Goal: Find specific page/section: Find specific page/section

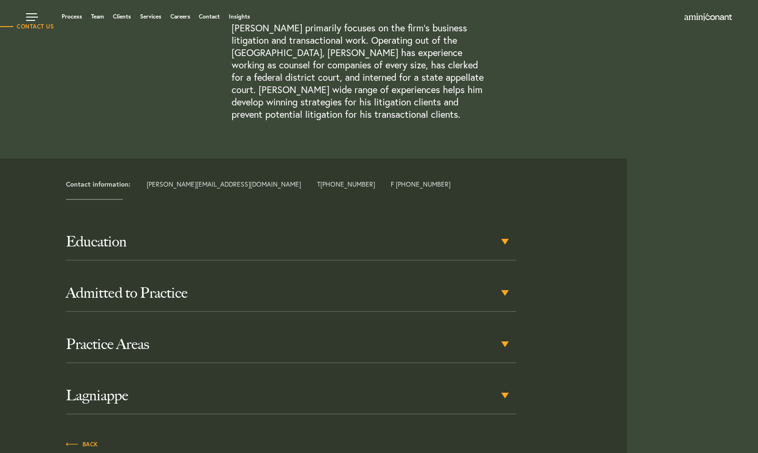
scroll to position [307, 0]
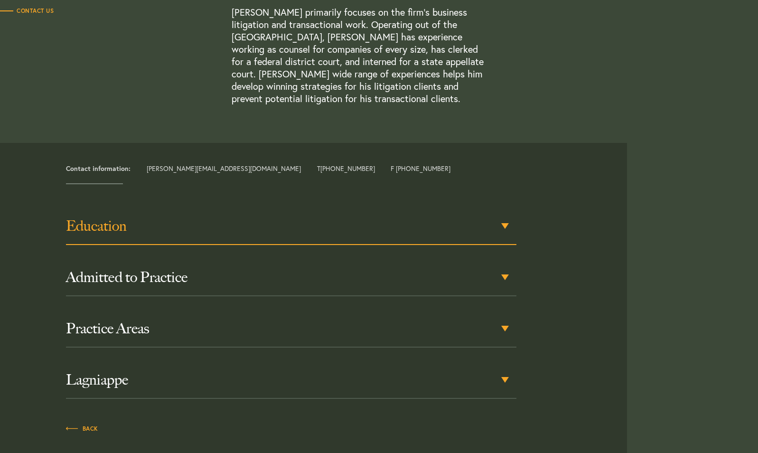
click at [501, 229] on h3 "Education" at bounding box center [291, 225] width 450 height 17
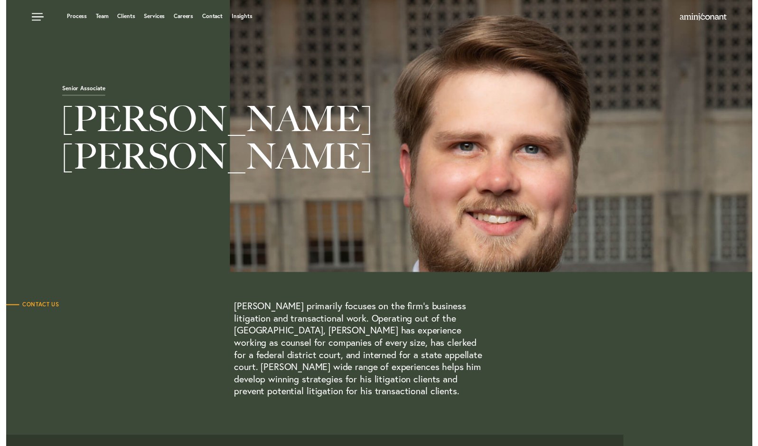
scroll to position [0, 0]
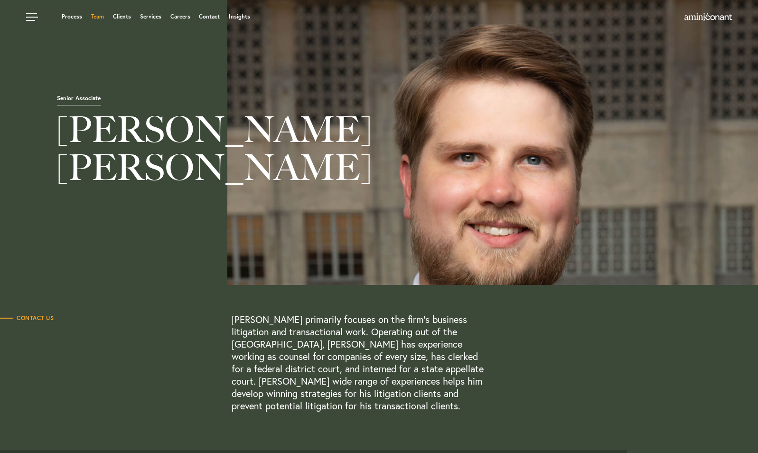
click at [100, 17] on link "Team" at bounding box center [97, 17] width 13 height 6
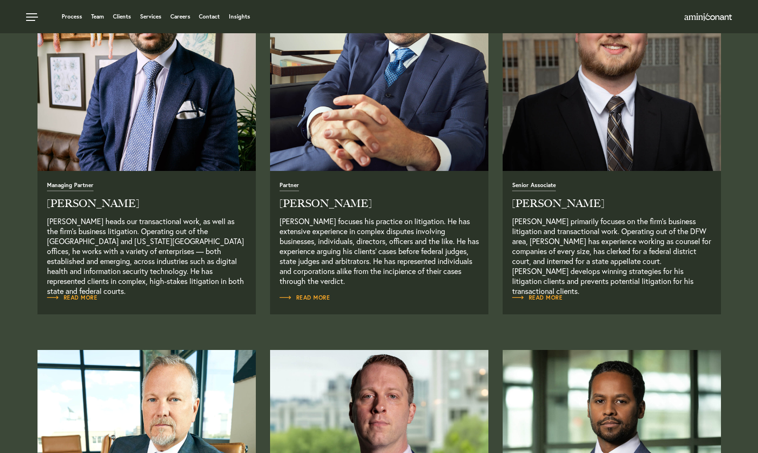
scroll to position [357, 0]
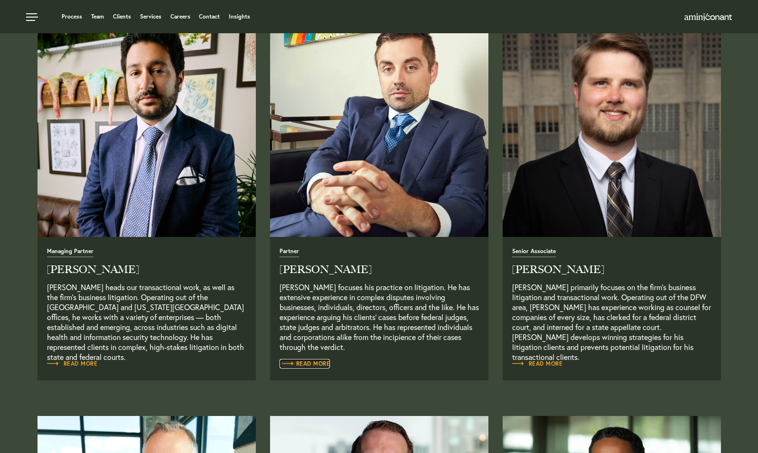
click at [306, 366] on span "Read More" at bounding box center [305, 364] width 51 height 6
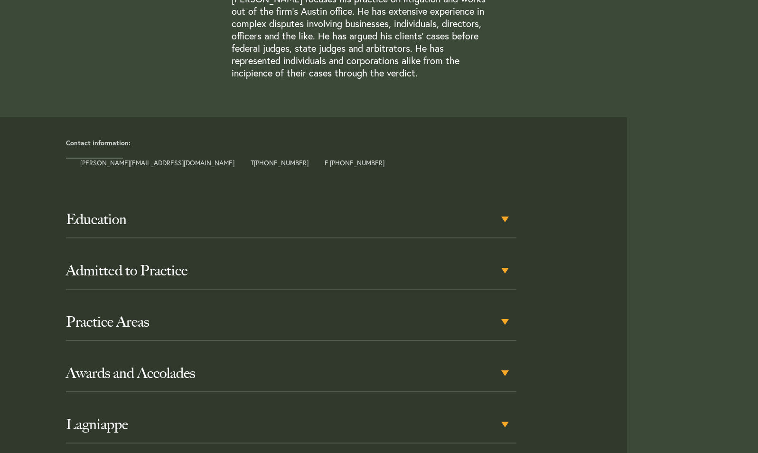
scroll to position [324, 0]
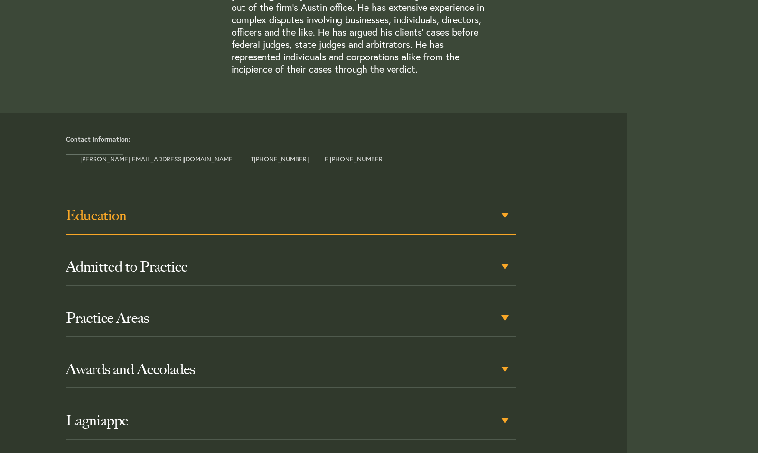
click at [504, 214] on div "Education" at bounding box center [291, 215] width 450 height 37
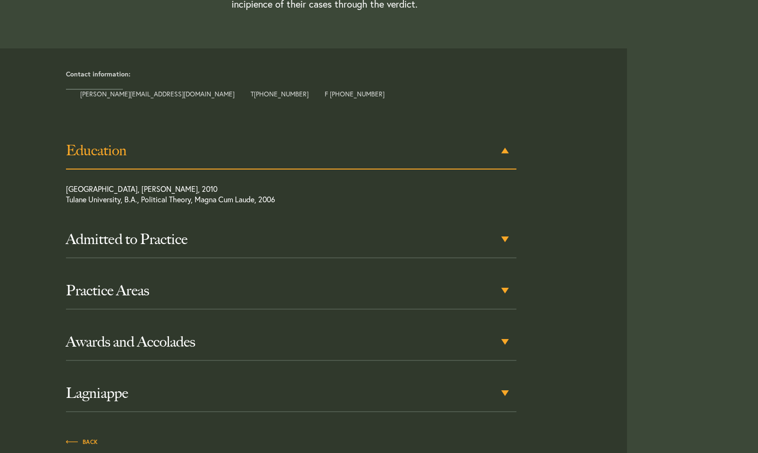
scroll to position [408, 0]
